Goal: Task Accomplishment & Management: Manage account settings

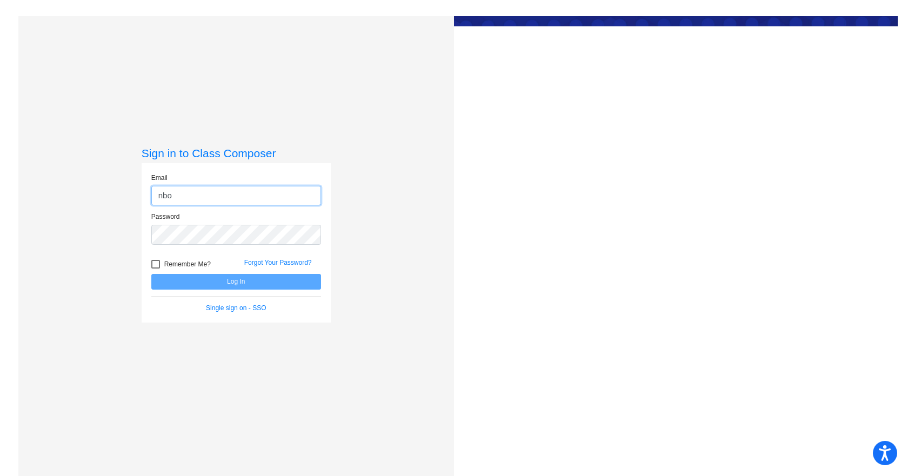
type input "[EMAIL_ADDRESS][DOMAIN_NAME]"
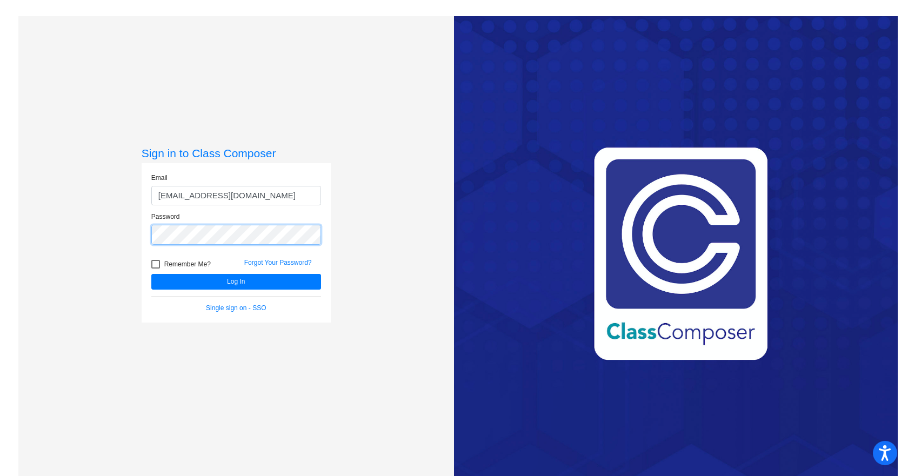
click at [151, 274] on button "Log In" at bounding box center [236, 282] width 170 height 16
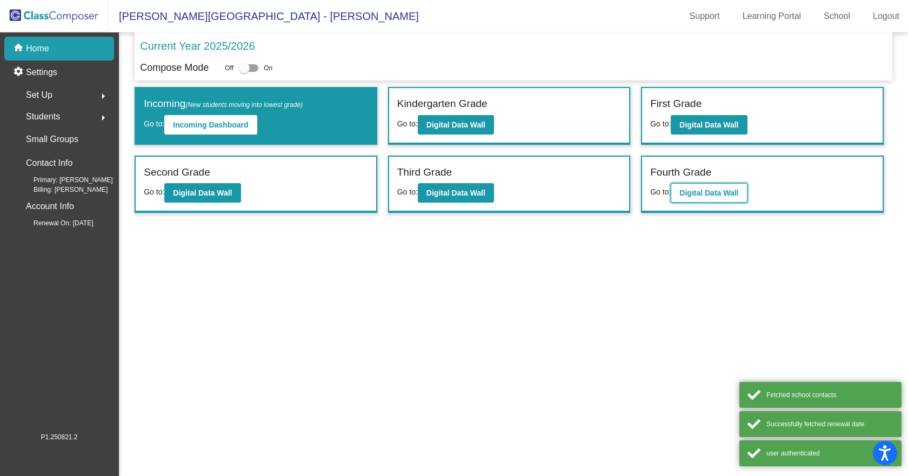
click at [694, 200] on button "Digital Data Wall" at bounding box center [709, 192] width 76 height 19
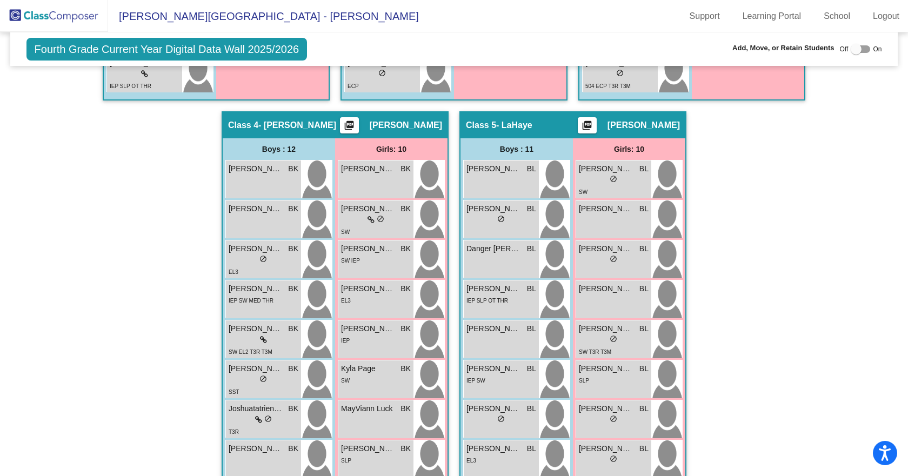
scroll to position [787, 0]
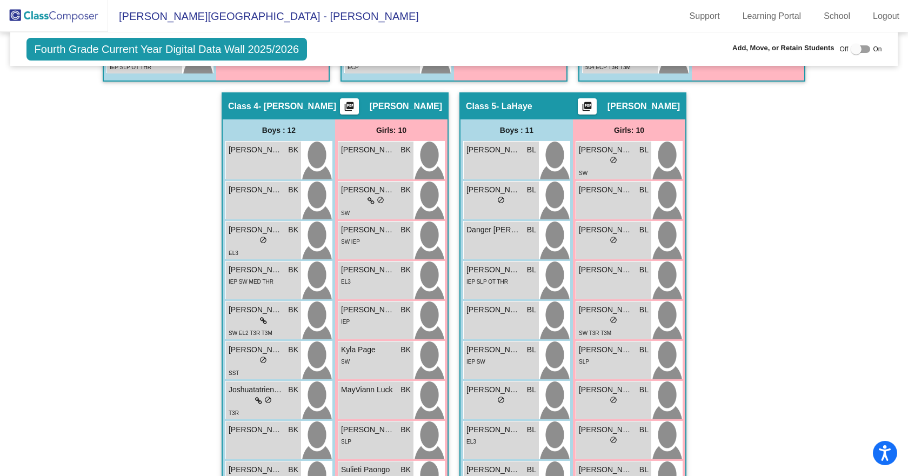
click at [854, 49] on div at bounding box center [855, 49] width 11 height 11
checkbox input "true"
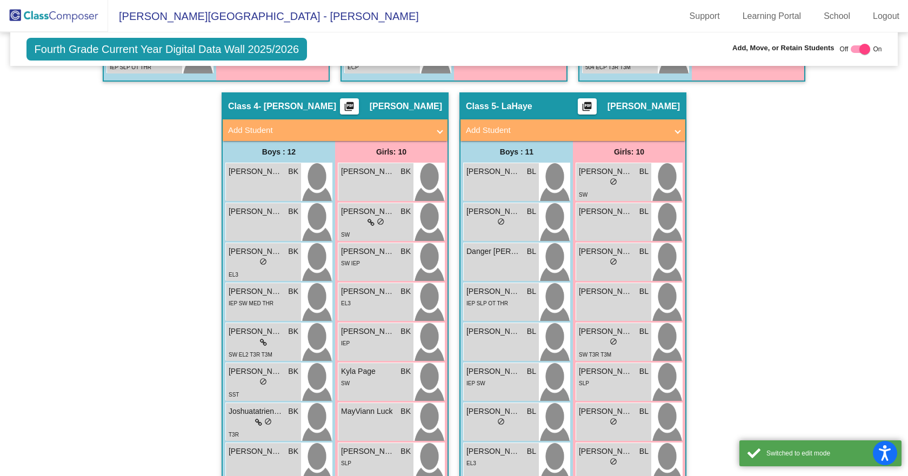
click at [492, 129] on mat-panel-title "Add Student" at bounding box center [566, 130] width 201 height 12
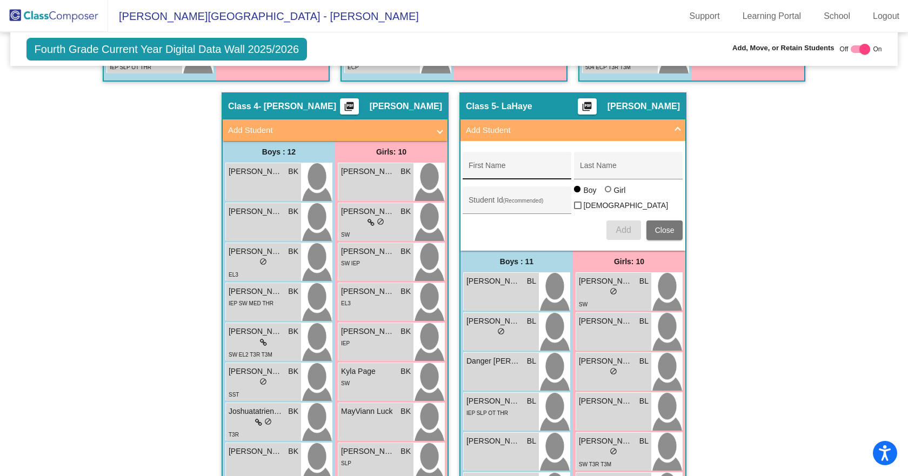
click at [497, 164] on div "First Name" at bounding box center [516, 169] width 97 height 22
type input "[PERSON_NAME]"
click at [486, 193] on div "Student Id (Recommended)" at bounding box center [517, 200] width 109 height 28
type input "5821"
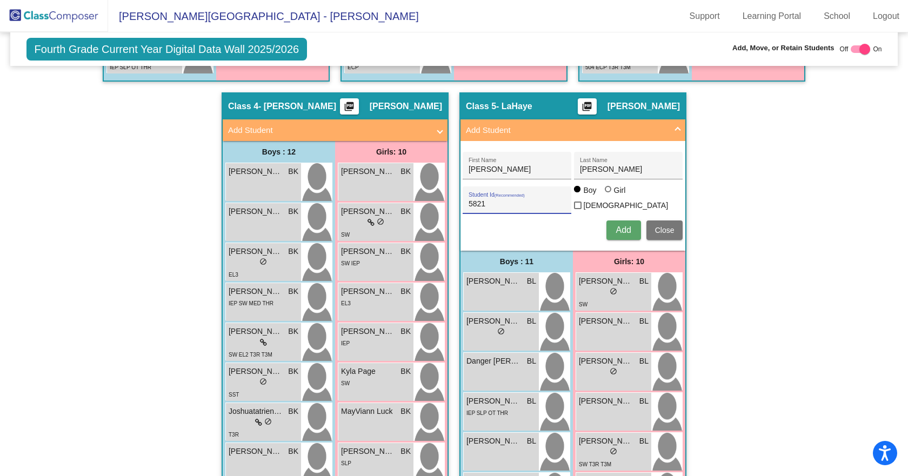
click at [618, 196] on div "Girl" at bounding box center [619, 190] width 12 height 11
click at [609, 195] on input "Girl" at bounding box center [608, 195] width 1 height 1
radio input "true"
click at [619, 231] on span "Add" at bounding box center [622, 229] width 15 height 9
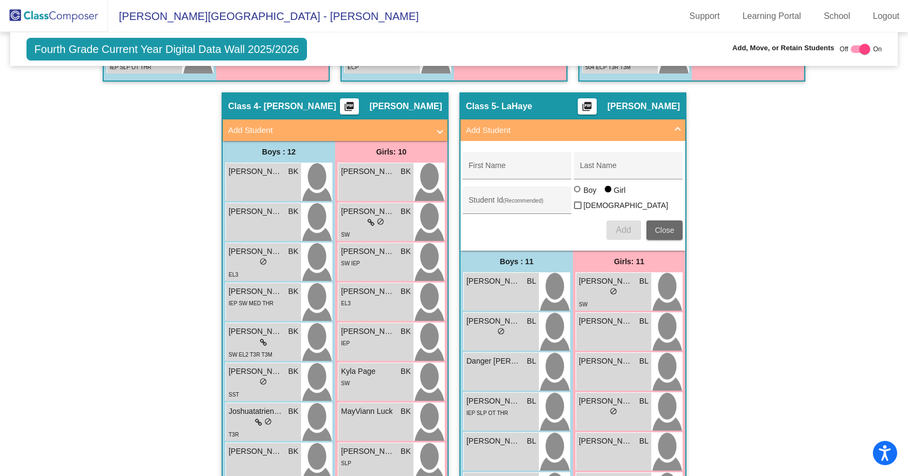
click at [665, 230] on span "Close" at bounding box center [664, 230] width 19 height 9
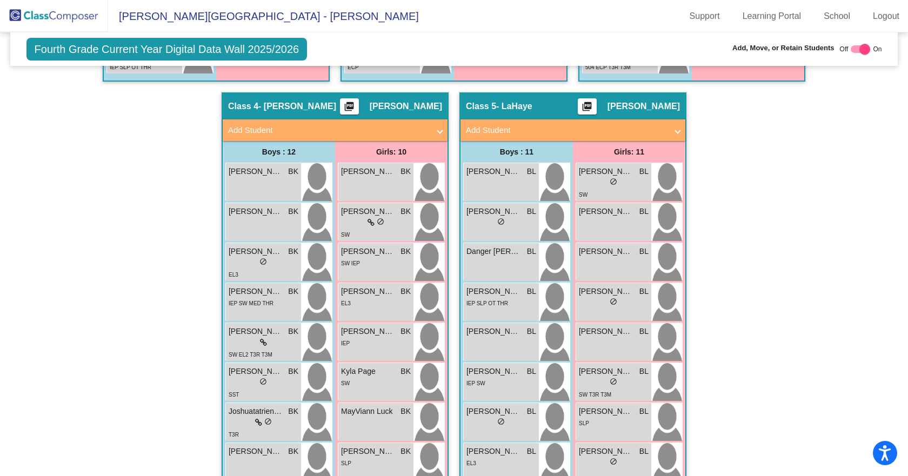
click at [852, 51] on div at bounding box center [859, 49] width 19 height 8
checkbox input "false"
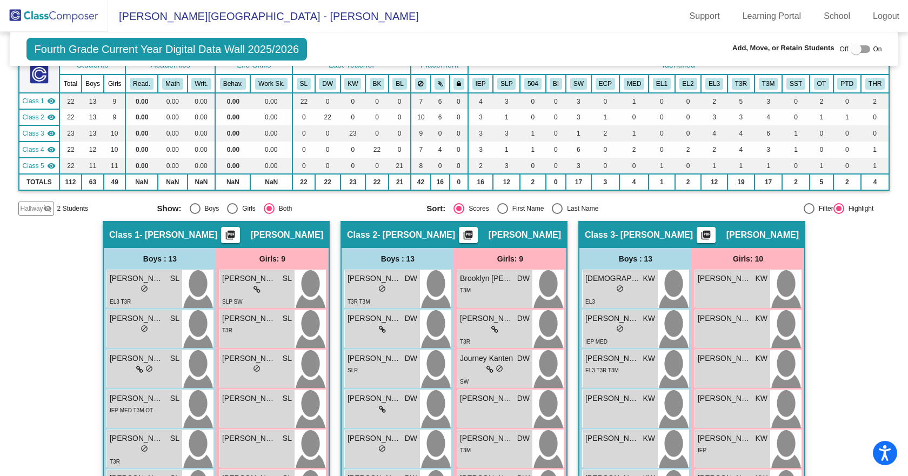
scroll to position [30, 0]
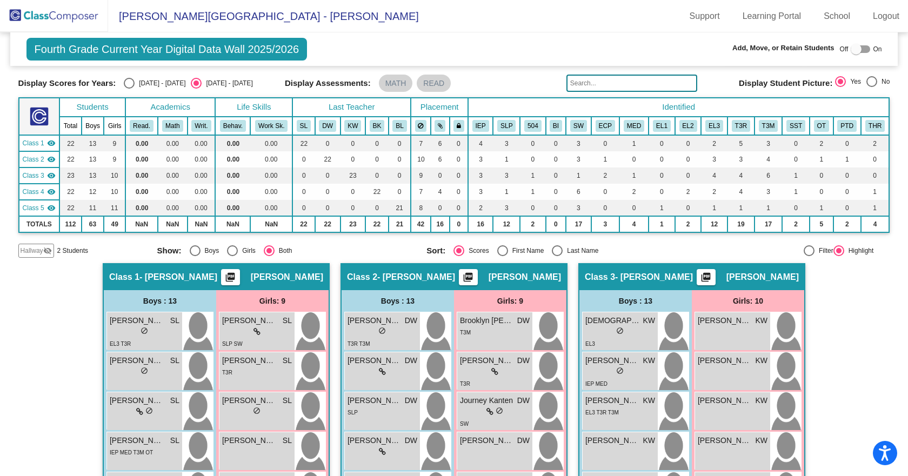
click at [131, 17] on span "[PERSON_NAME][GEOGRAPHIC_DATA] - [PERSON_NAME]" at bounding box center [263, 16] width 311 height 17
click at [93, 45] on span "Fourth Grade Current Year Digital Data Wall 2025/2026" at bounding box center [166, 49] width 281 height 23
click at [69, 23] on img at bounding box center [54, 16] width 108 height 32
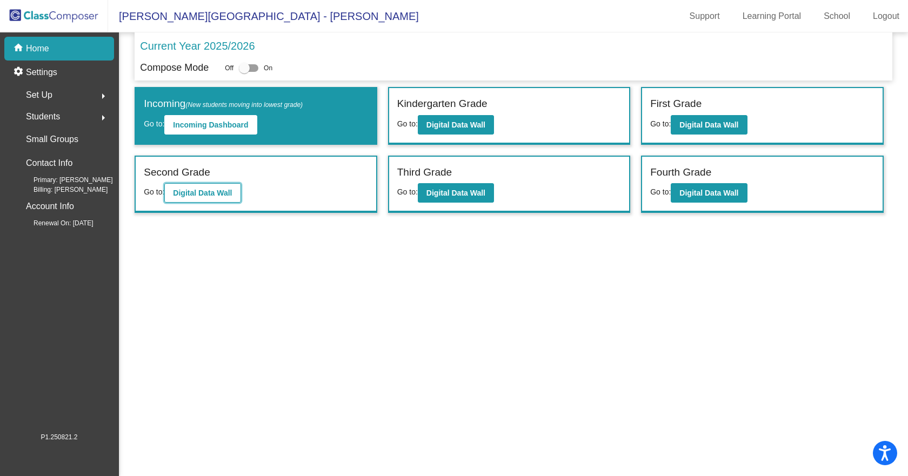
click at [215, 190] on b "Digital Data Wall" at bounding box center [202, 193] width 59 height 9
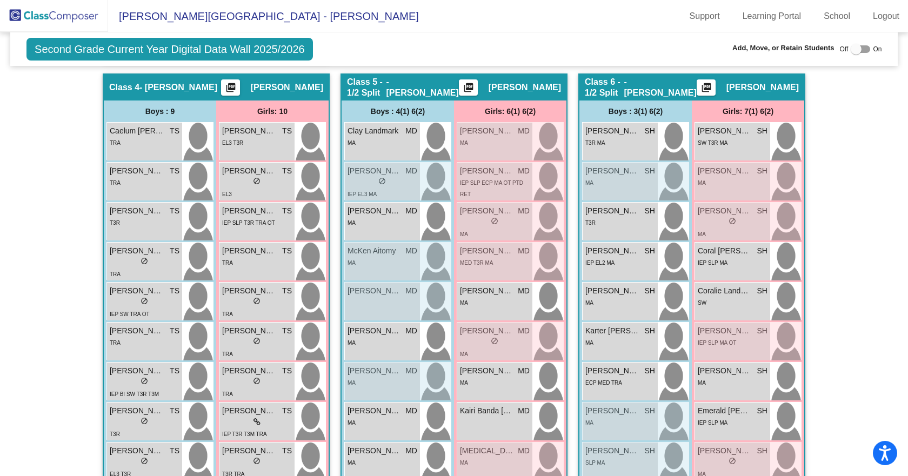
scroll to position [756, 0]
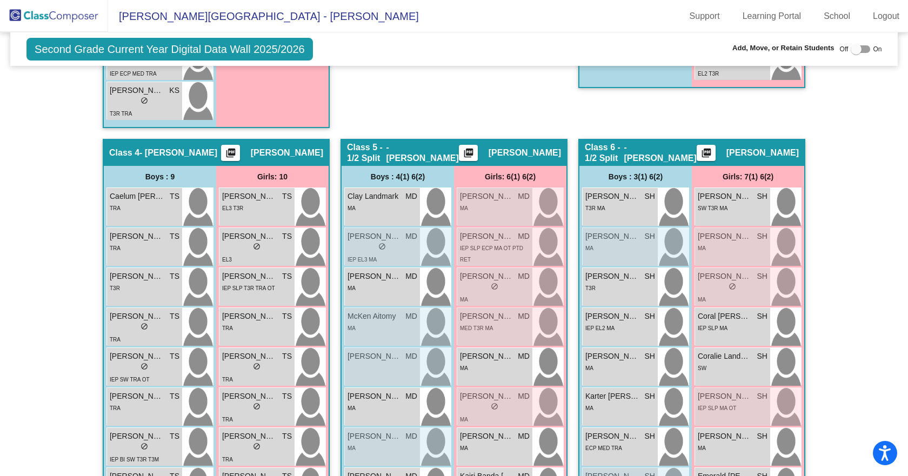
click at [859, 50] on div at bounding box center [859, 49] width 19 height 8
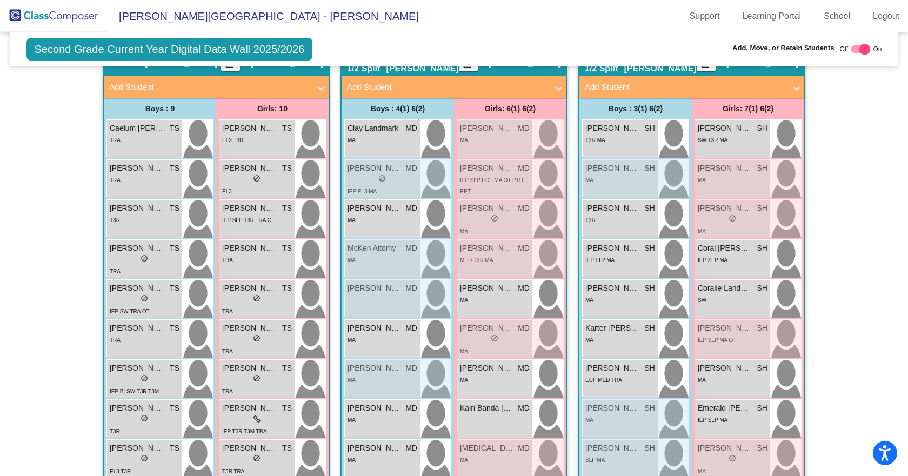
scroll to position [886, 0]
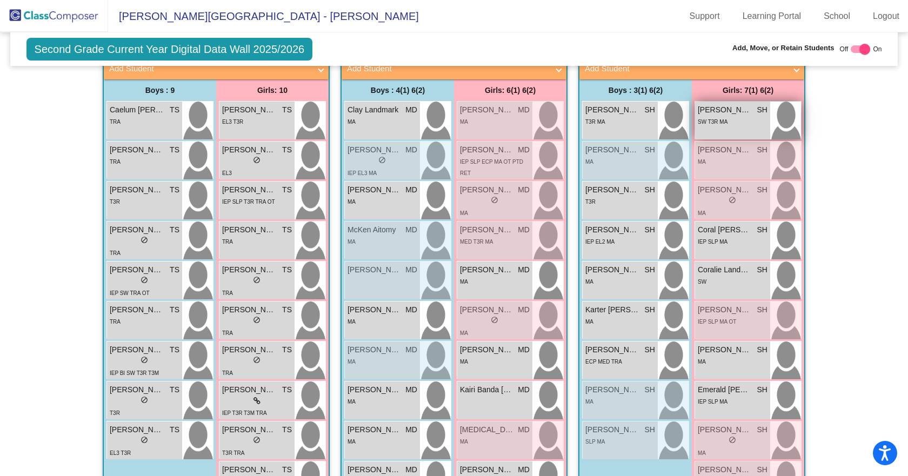
click at [735, 118] on div "SW T3R MA" at bounding box center [733, 121] width 70 height 11
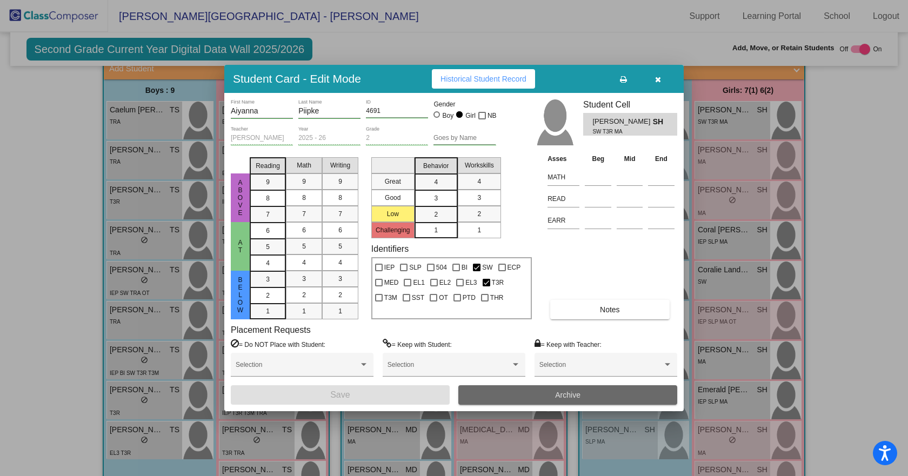
click at [548, 399] on button "Archive" at bounding box center [567, 394] width 219 height 19
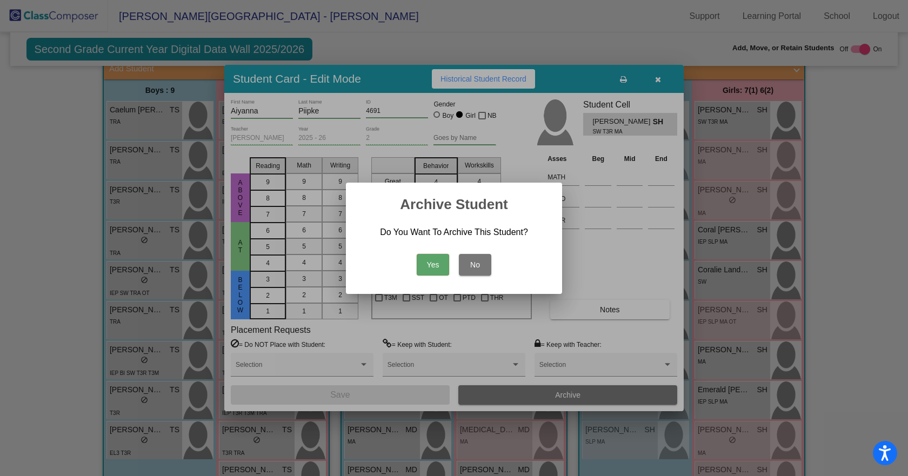
click at [429, 266] on button "Yes" at bounding box center [433, 265] width 32 height 22
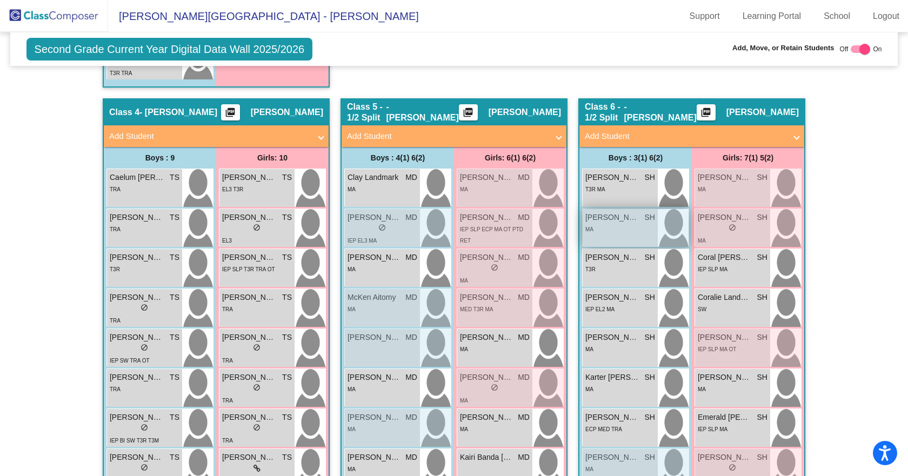
scroll to position [792, 0]
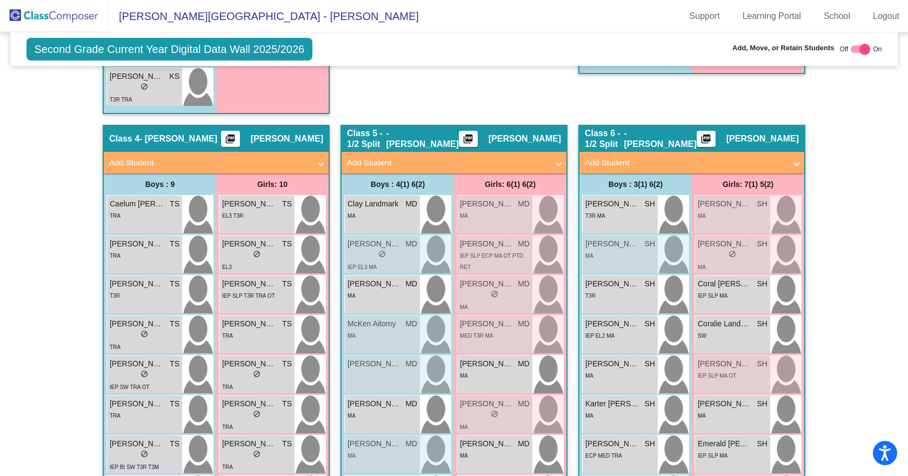
click at [859, 48] on div at bounding box center [864, 49] width 11 height 11
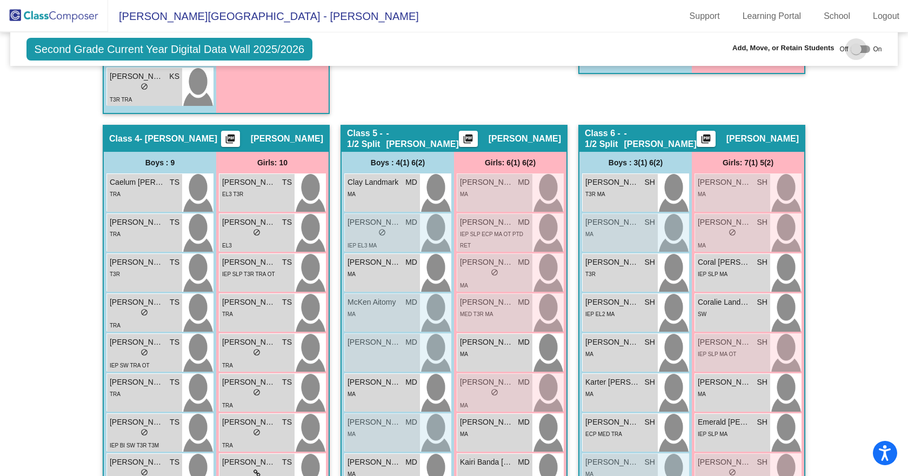
click at [850, 53] on div at bounding box center [855, 49] width 11 height 11
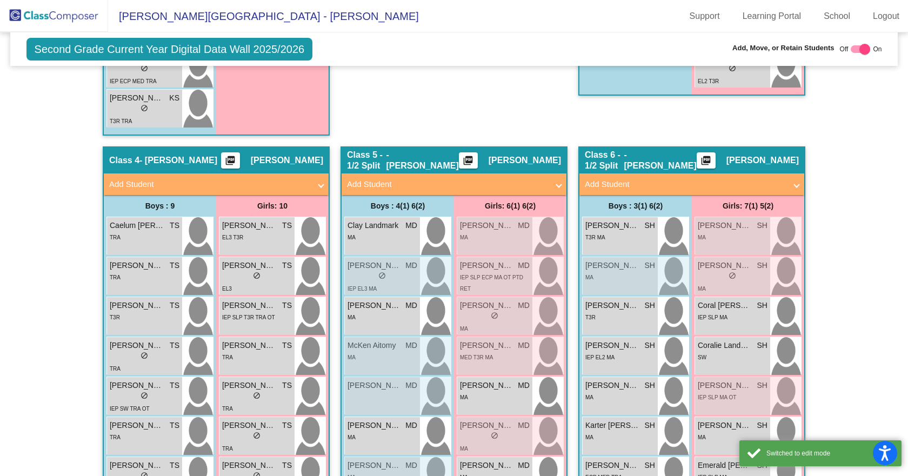
scroll to position [792, 0]
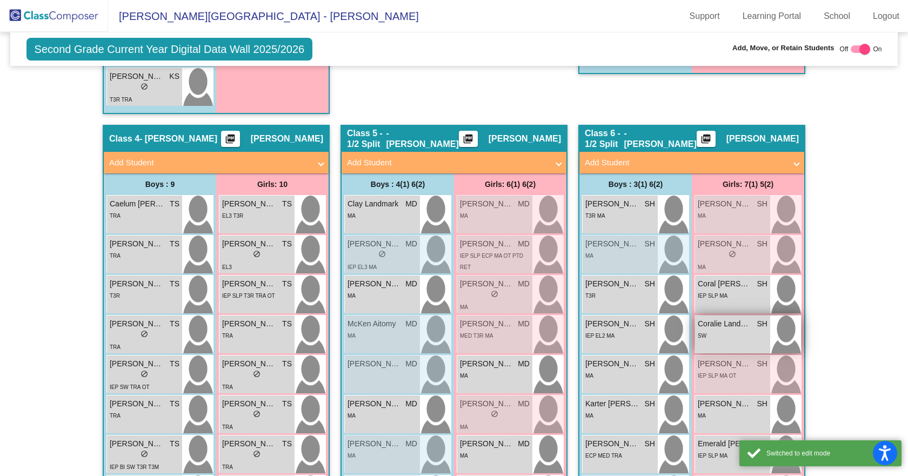
click at [728, 336] on div "SW" at bounding box center [733, 335] width 70 height 11
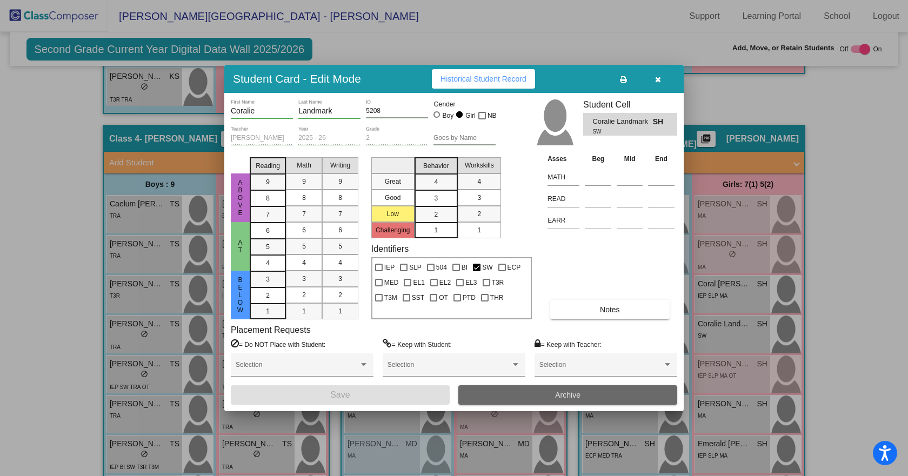
click at [507, 399] on button "Archive" at bounding box center [567, 394] width 219 height 19
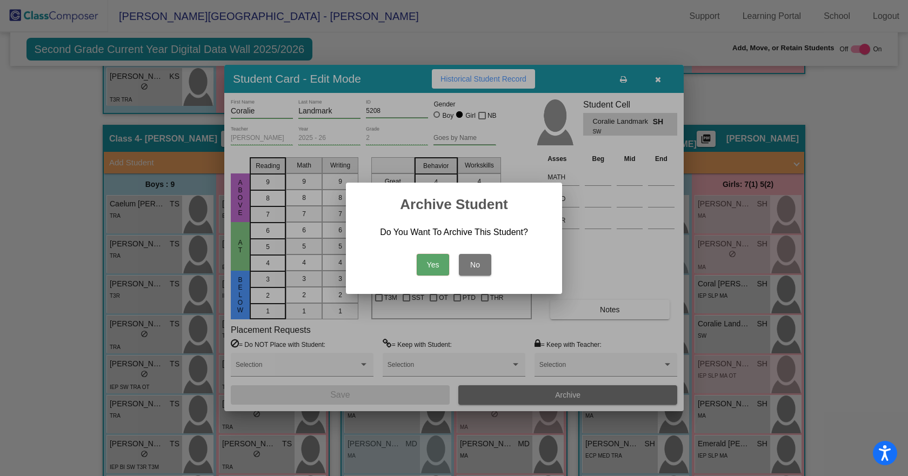
click at [421, 263] on button "Yes" at bounding box center [433, 265] width 32 height 22
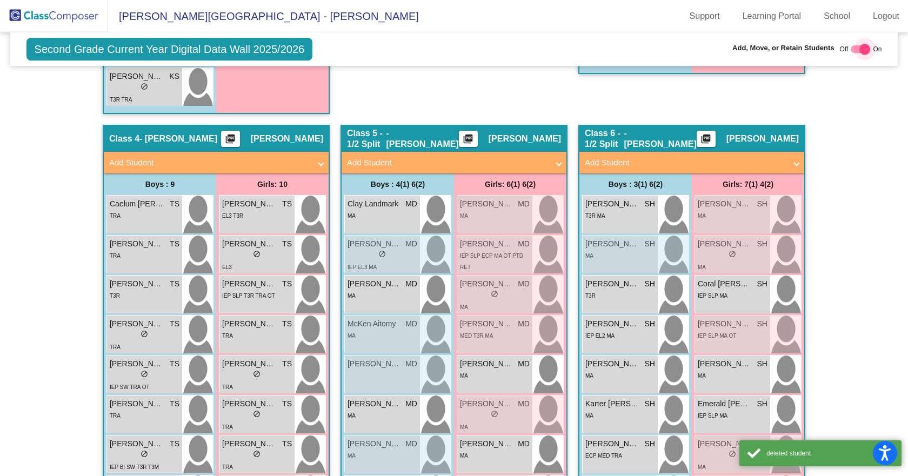
click at [859, 46] on div at bounding box center [864, 49] width 11 height 11
checkbox input "false"
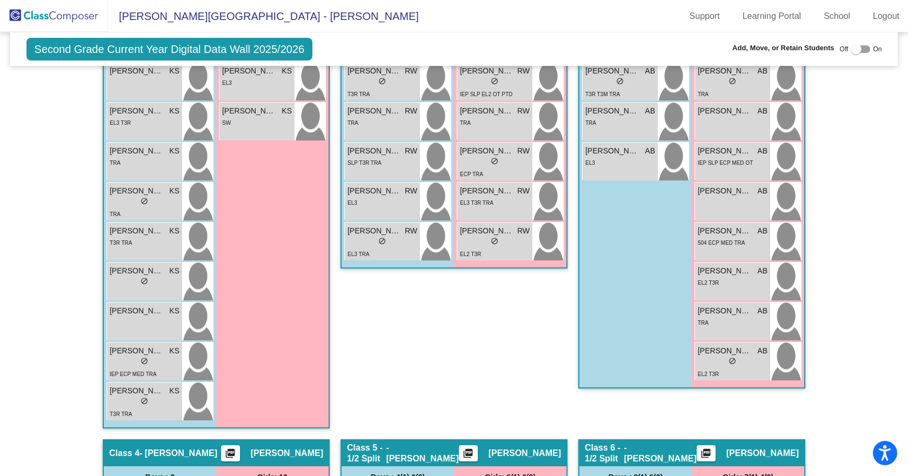
scroll to position [284, 0]
